Goal: Navigation & Orientation: Find specific page/section

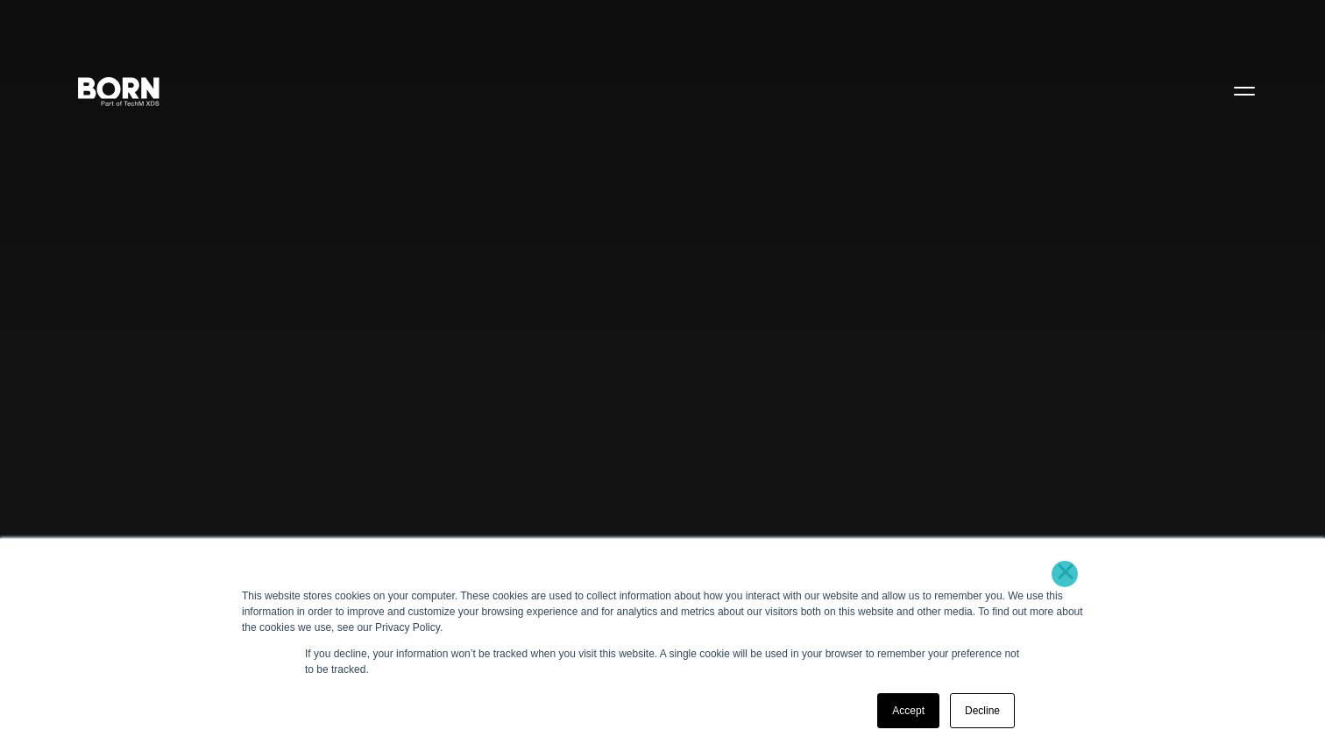
click at [1065, 574] on link "×" at bounding box center [1065, 572] width 21 height 16
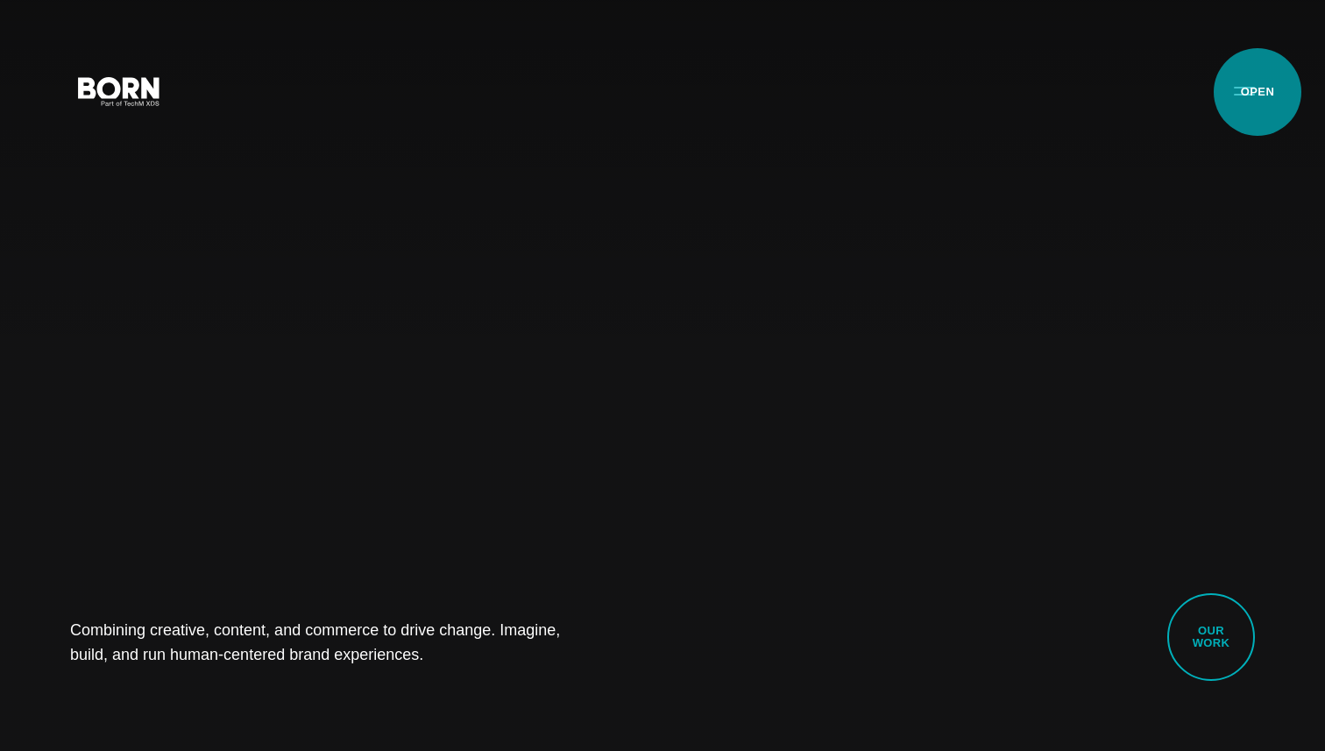
click at [1254, 92] on button "Primary Menu" at bounding box center [1245, 90] width 42 height 37
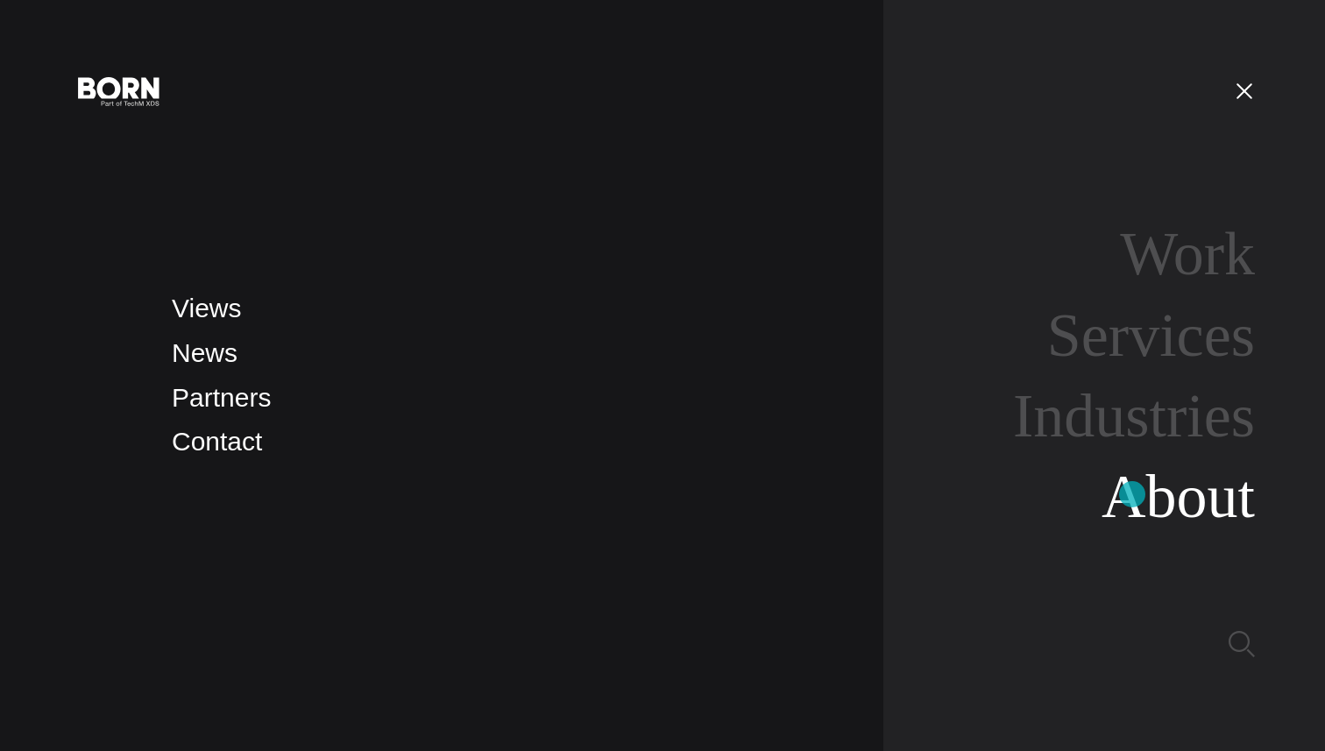
click at [1133, 495] on link "About" at bounding box center [1178, 496] width 153 height 67
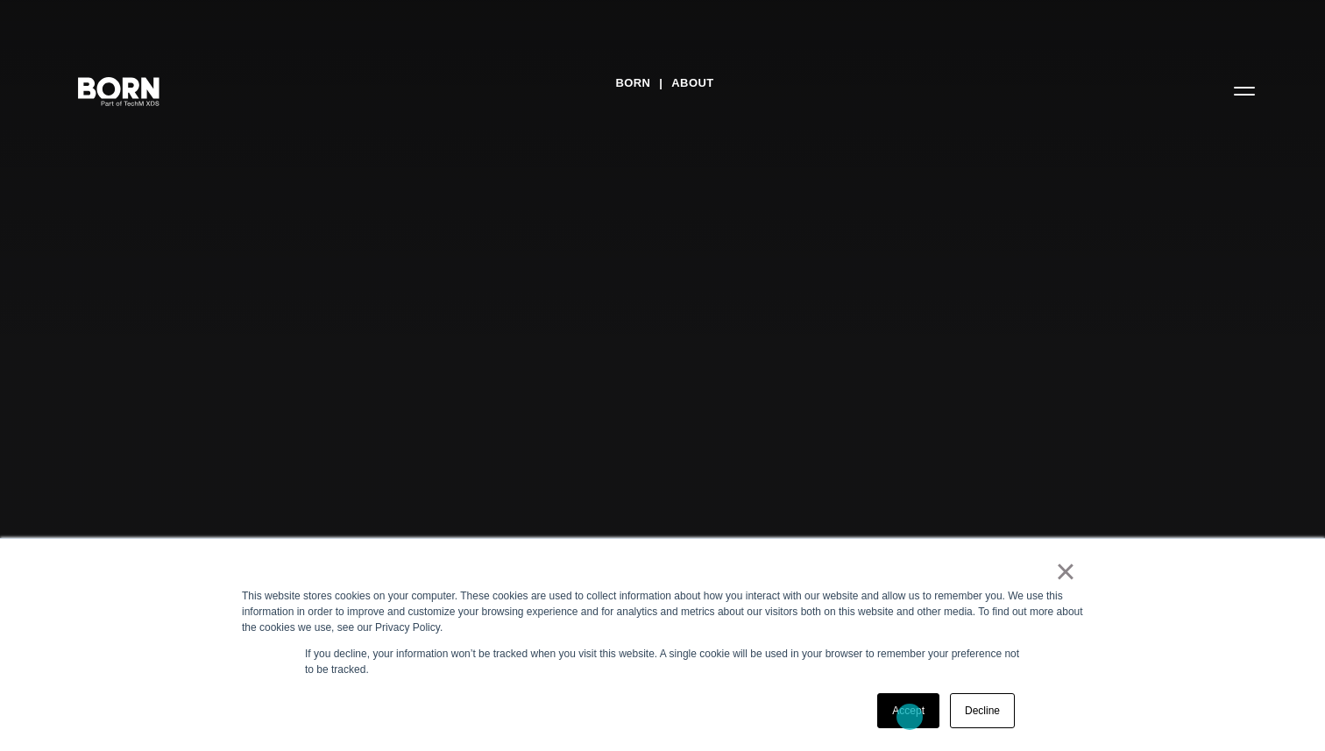
click at [910, 717] on link "Accept" at bounding box center [908, 710] width 62 height 35
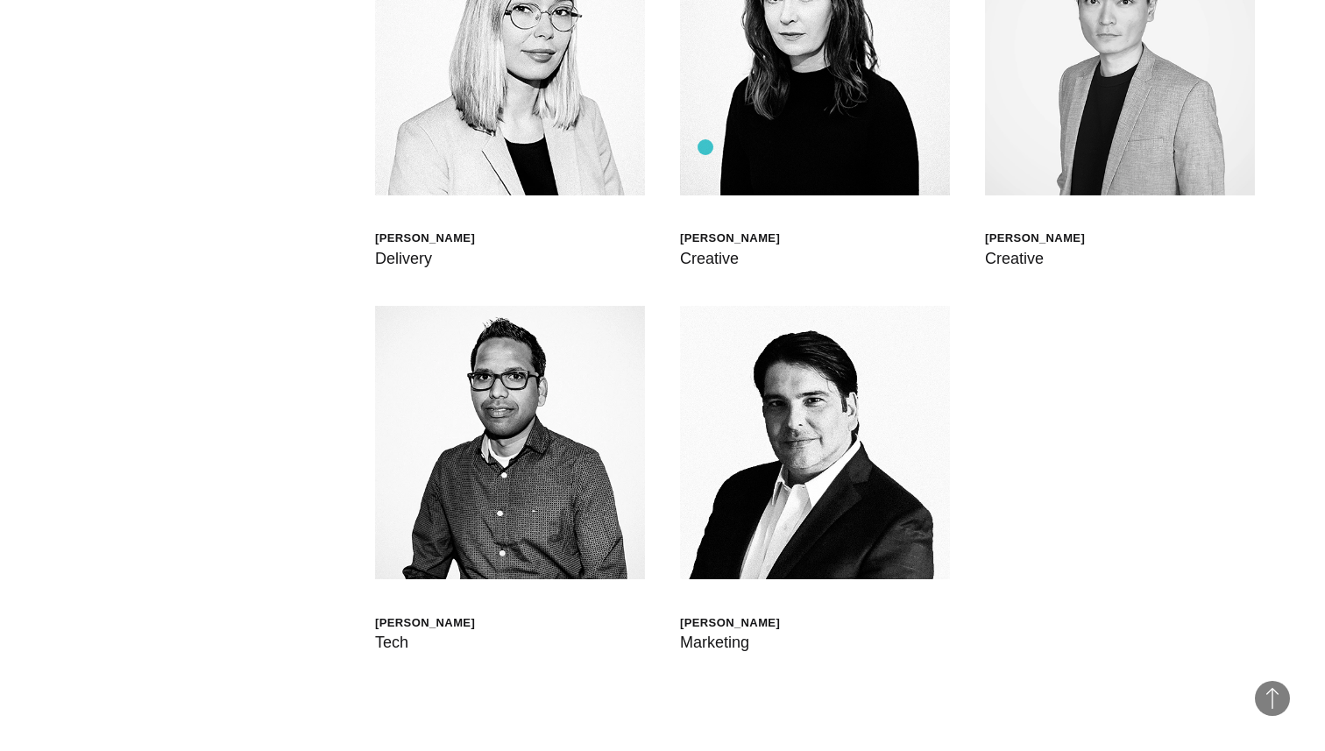
scroll to position [4844, 0]
